Goal: Task Accomplishment & Management: Use online tool/utility

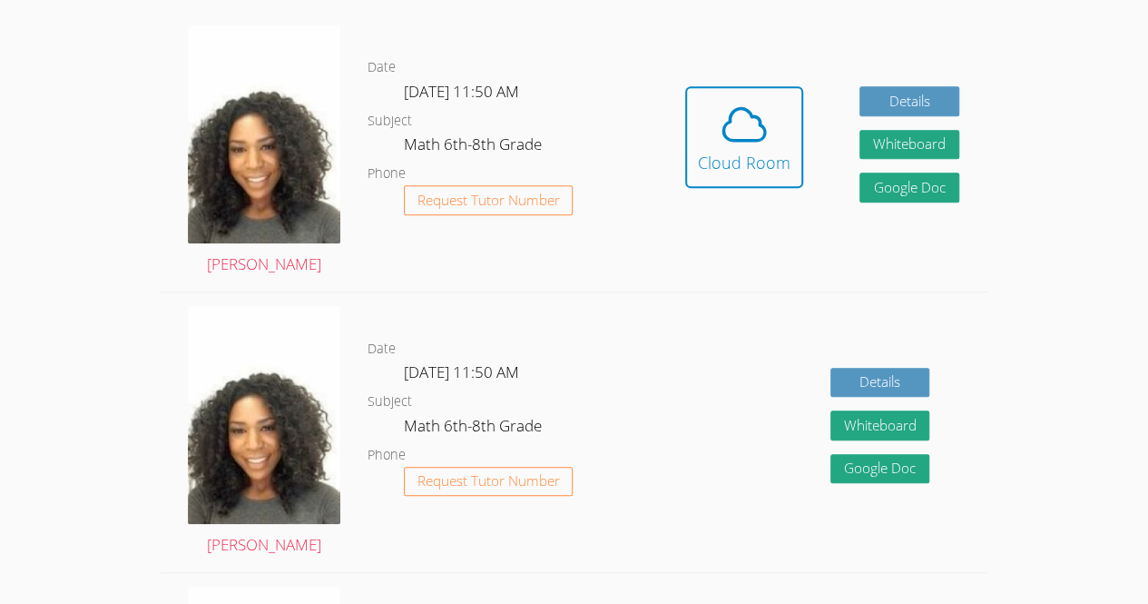
scroll to position [515, 0]
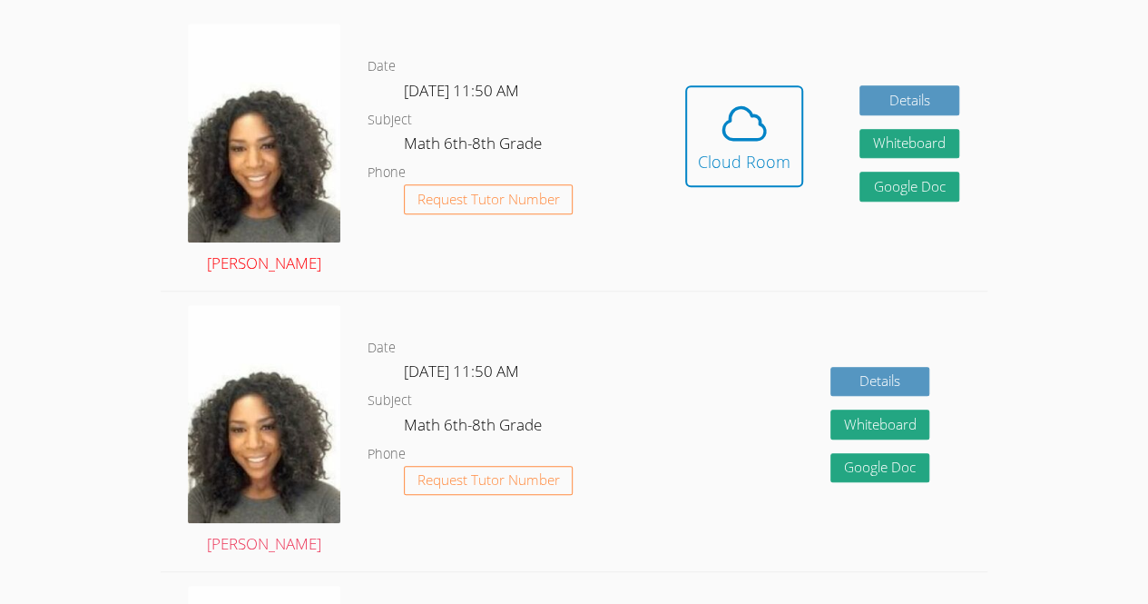
click at [258, 128] on img at bounding box center [264, 133] width 152 height 219
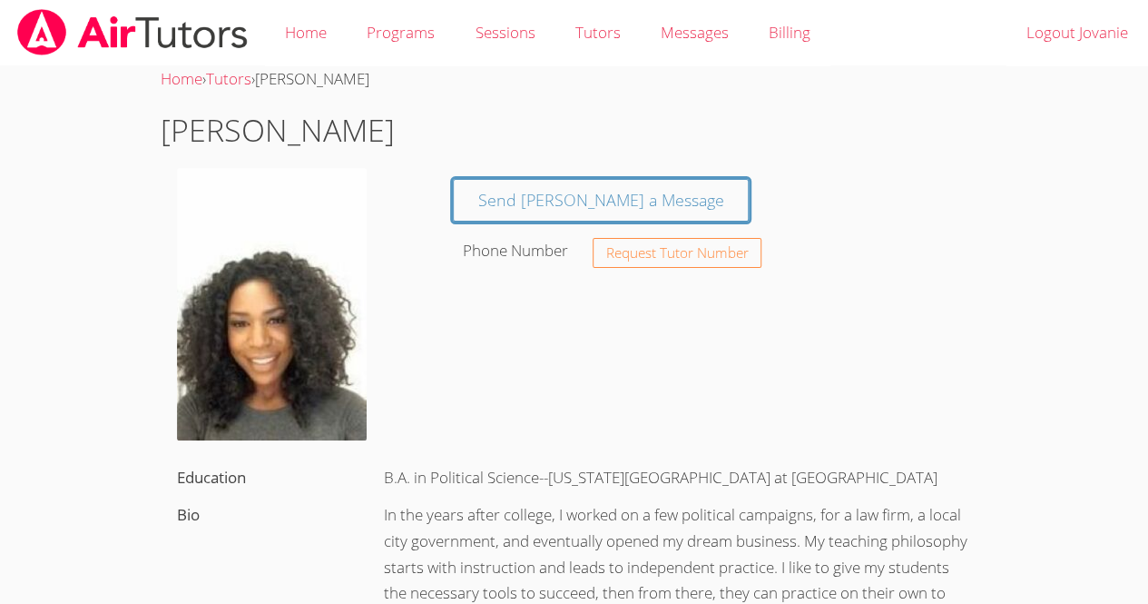
click at [254, 343] on img at bounding box center [272, 304] width 190 height 272
click at [238, 343] on img at bounding box center [272, 304] width 190 height 272
click at [243, 327] on img at bounding box center [272, 304] width 190 height 272
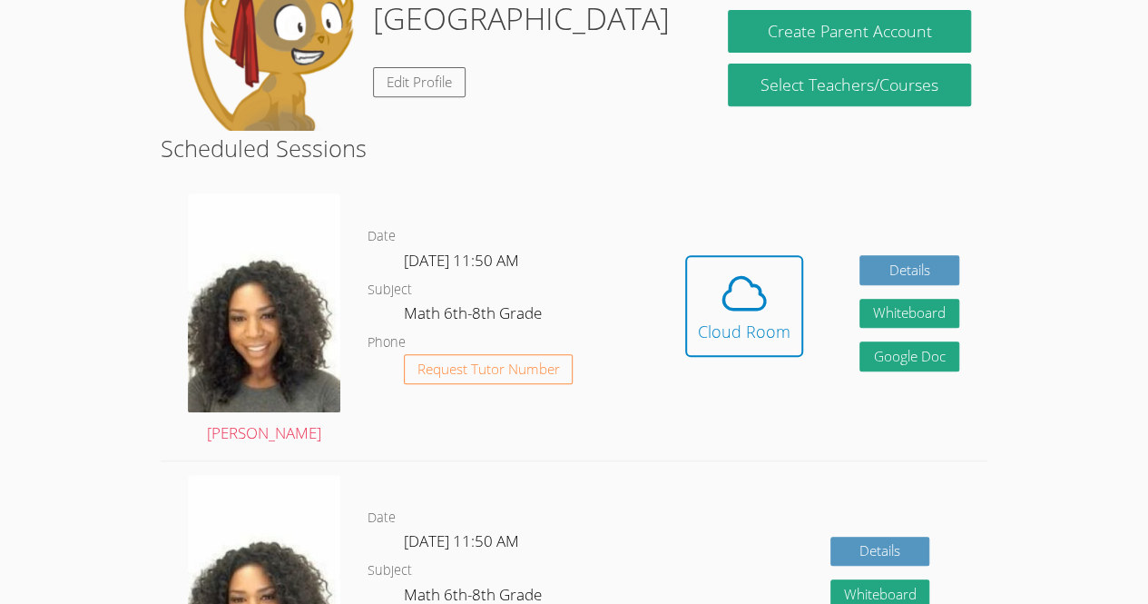
scroll to position [346, 0]
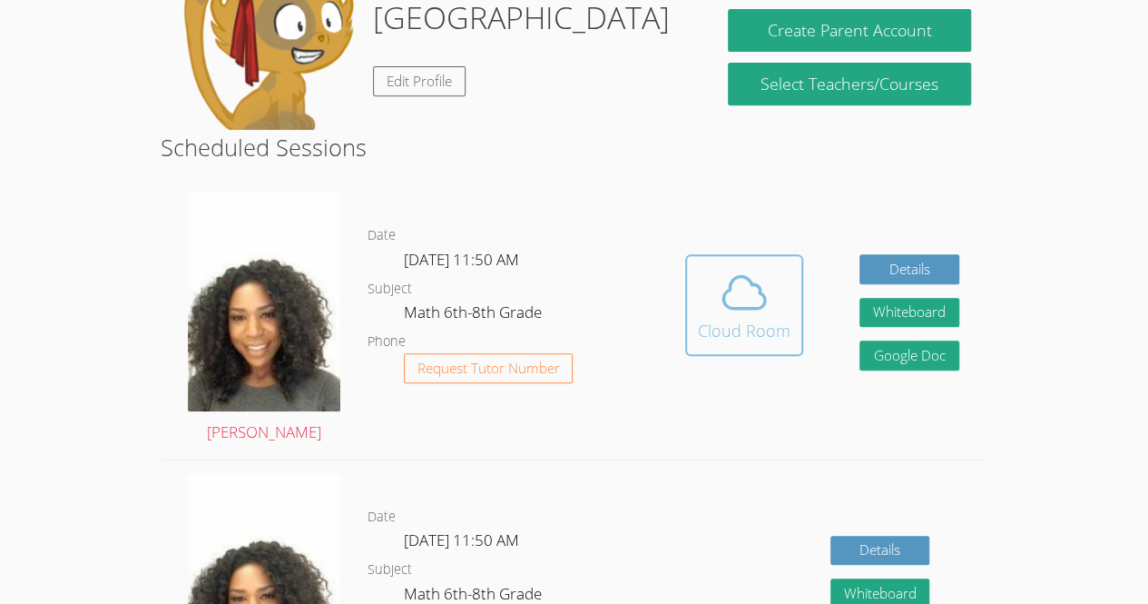
click at [773, 309] on span at bounding box center [744, 292] width 93 height 51
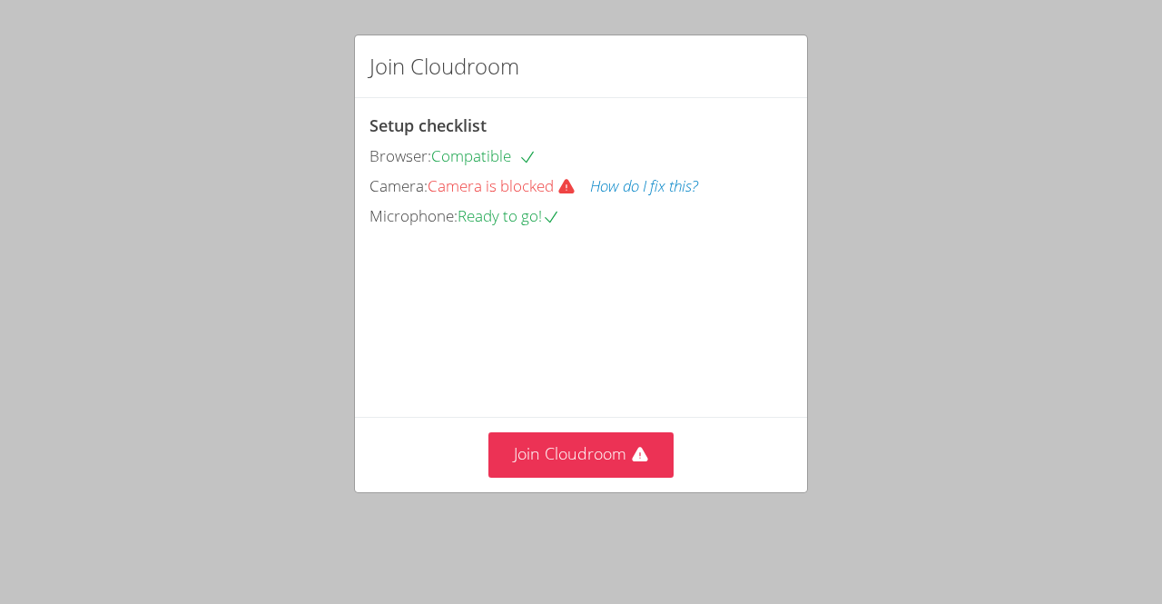
drag, startPoint x: 119, startPoint y: 313, endPoint x: 119, endPoint y: 266, distance: 47.2
click at [119, 266] on div "Join Cloudroom Setup checklist Browser: Compatible Camera: Camera is blocked Ho…" at bounding box center [581, 302] width 1162 height 604
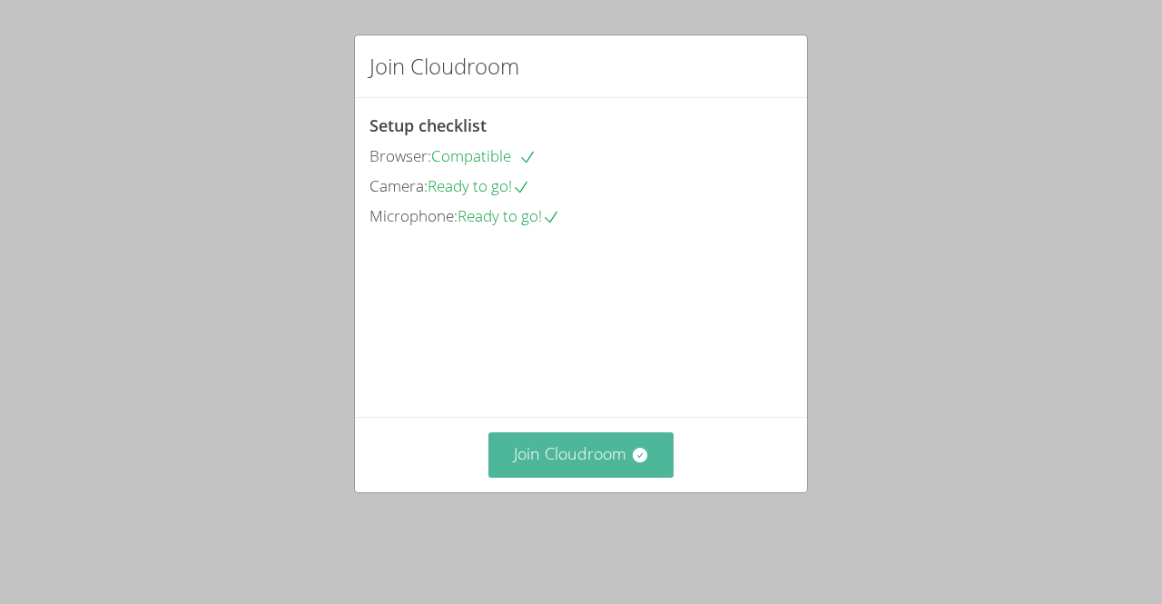
click at [548, 476] on button "Join Cloudroom" at bounding box center [581, 454] width 186 height 44
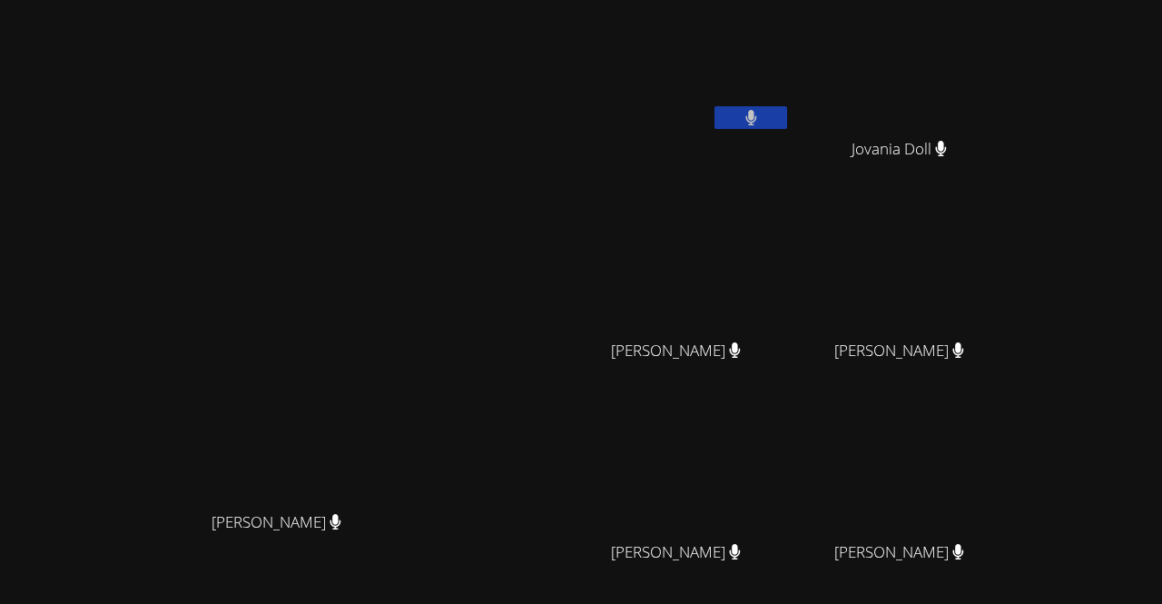
scroll to position [159, 0]
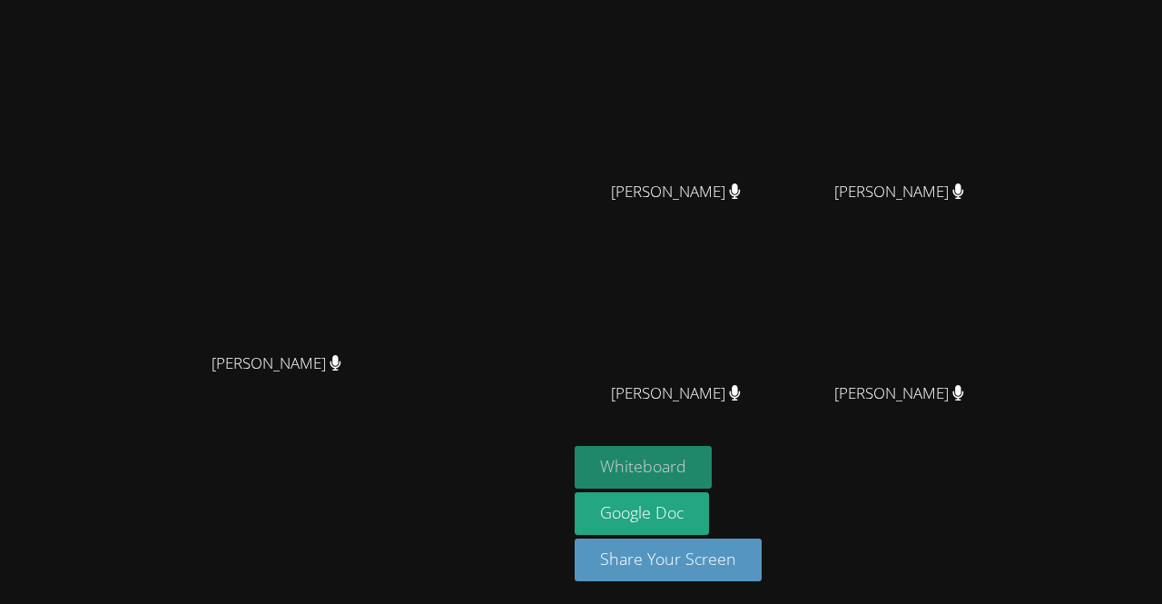
click at [710, 465] on button "Whiteboard" at bounding box center [642, 467] width 137 height 43
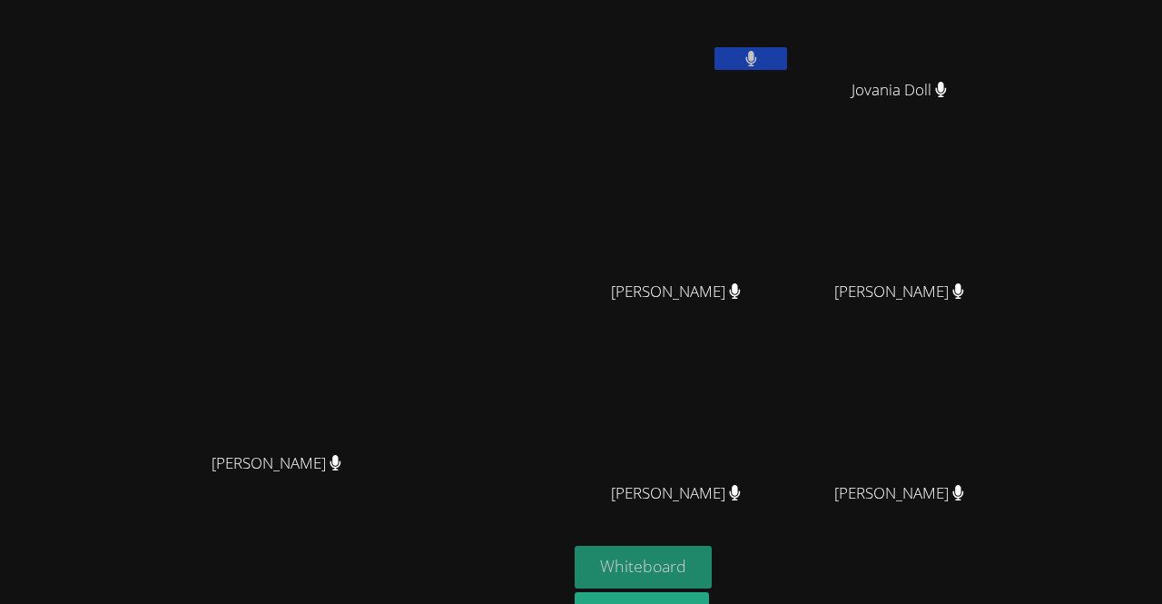
scroll to position [0, 0]
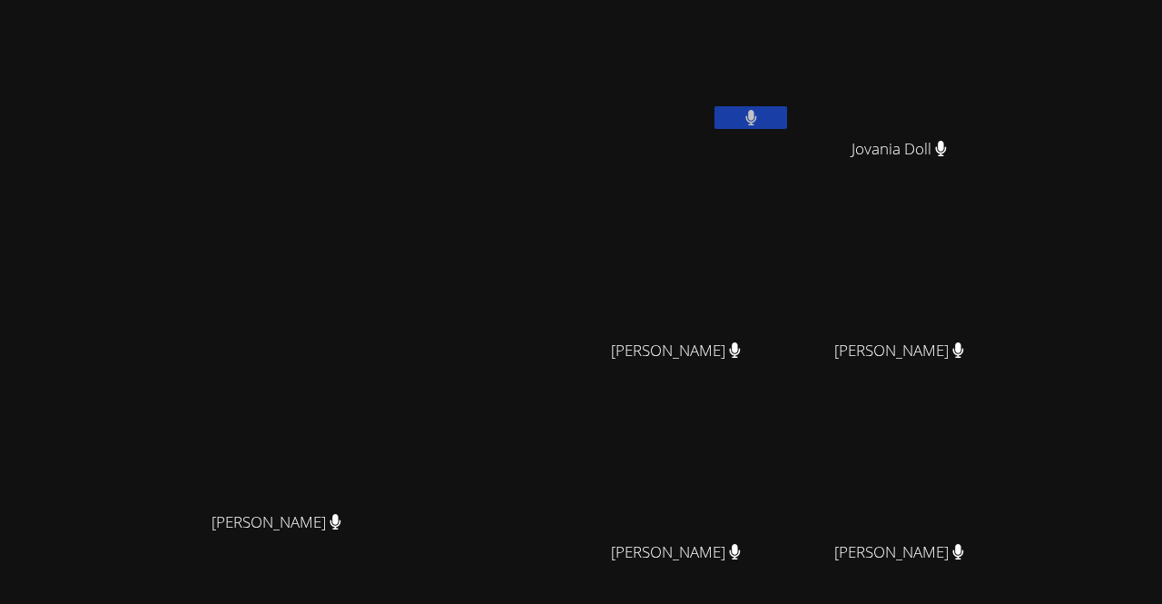
click at [728, 64] on video at bounding box center [682, 68] width 216 height 122
click at [756, 112] on icon at bounding box center [750, 117] width 11 height 15
click at [787, 113] on button at bounding box center [750, 117] width 73 height 23
